Goal: Information Seeking & Learning: Learn about a topic

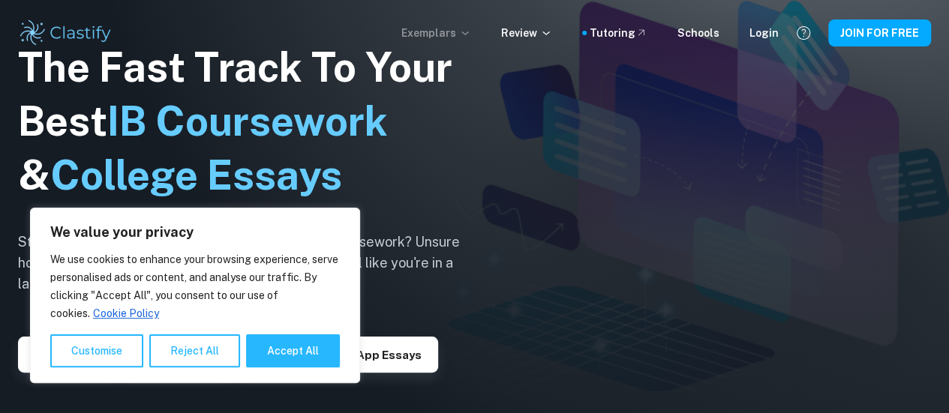
click at [470, 35] on icon at bounding box center [465, 33] width 12 height 12
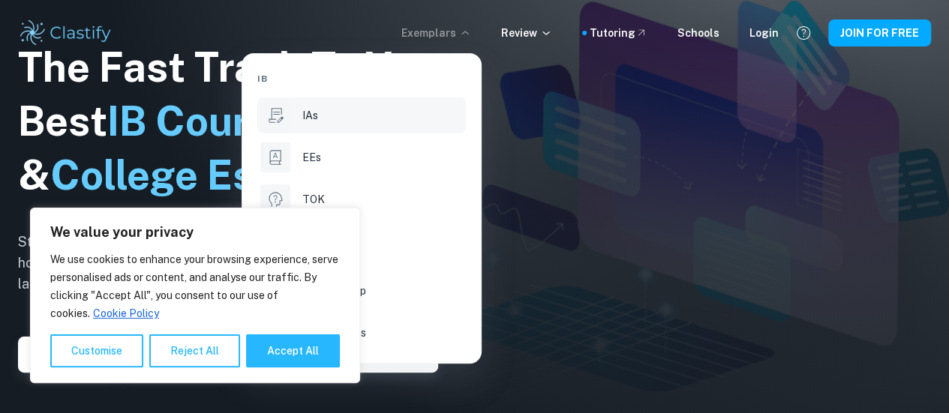
click at [416, 112] on div "IAs" at bounding box center [382, 115] width 160 height 16
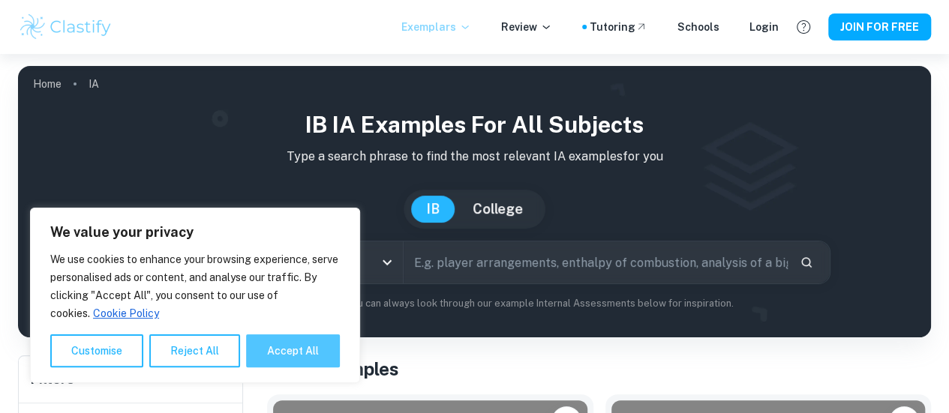
click at [288, 347] on button "Accept All" at bounding box center [293, 350] width 94 height 33
checkbox input "true"
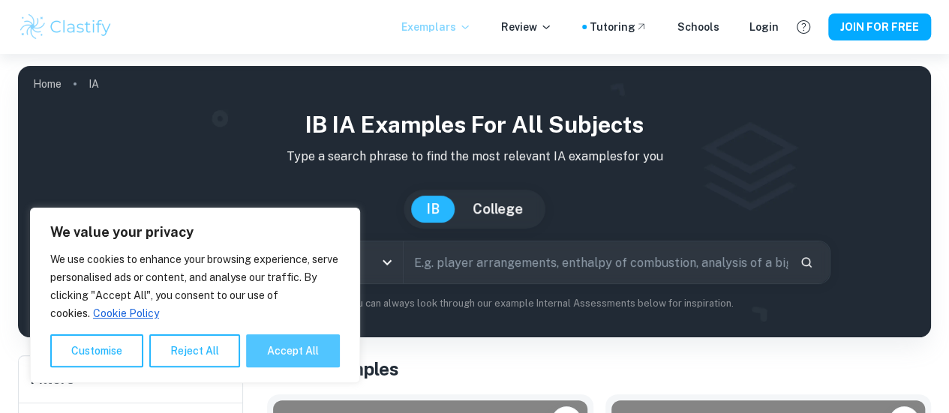
checkbox input "true"
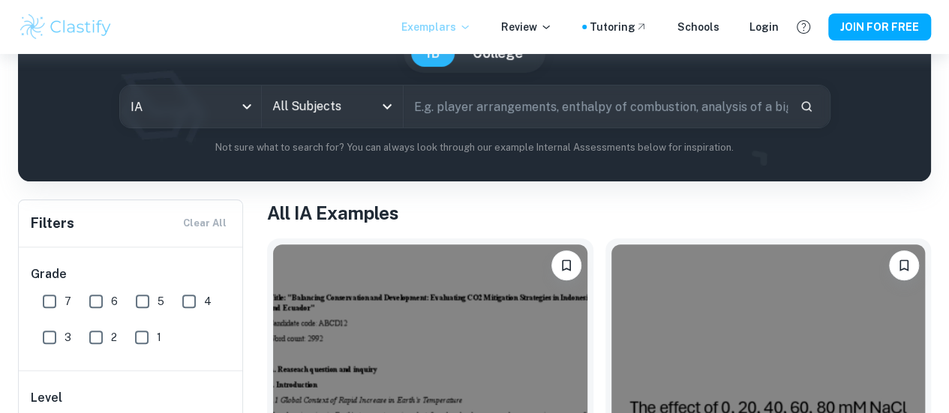
scroll to position [277, 0]
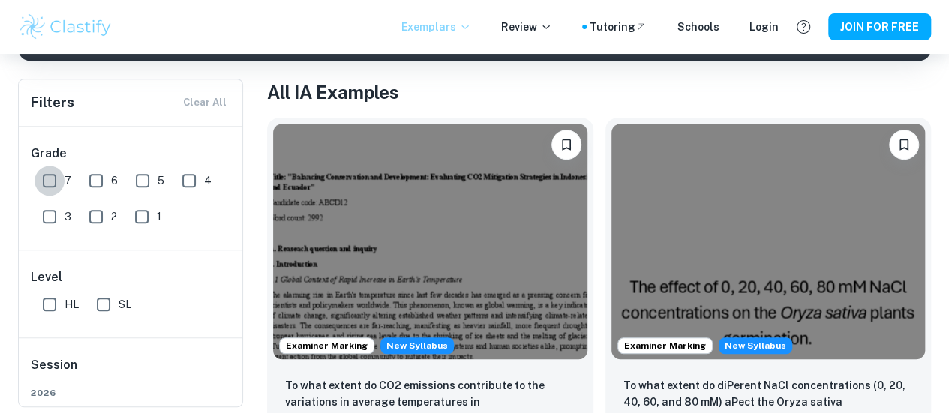
click at [47, 184] on input "7" at bounding box center [49, 181] width 30 height 30
checkbox input "true"
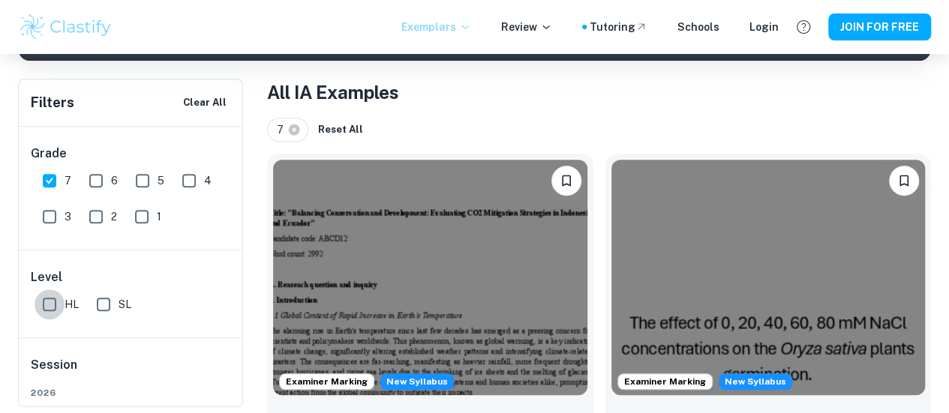
click at [49, 306] on input "HL" at bounding box center [49, 304] width 30 height 30
checkbox input "true"
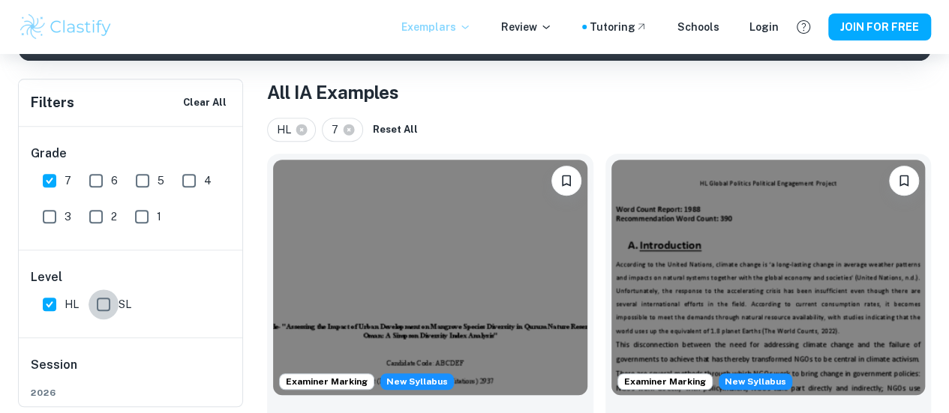
click at [111, 305] on input "SL" at bounding box center [103, 304] width 30 height 30
checkbox input "true"
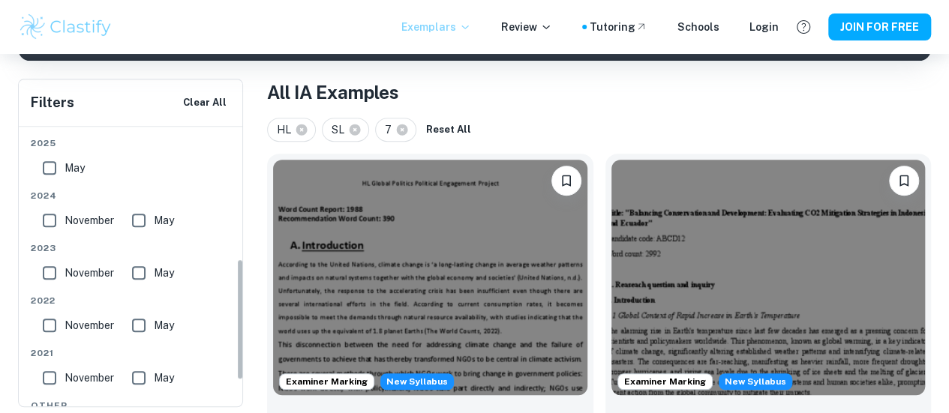
scroll to position [298, 0]
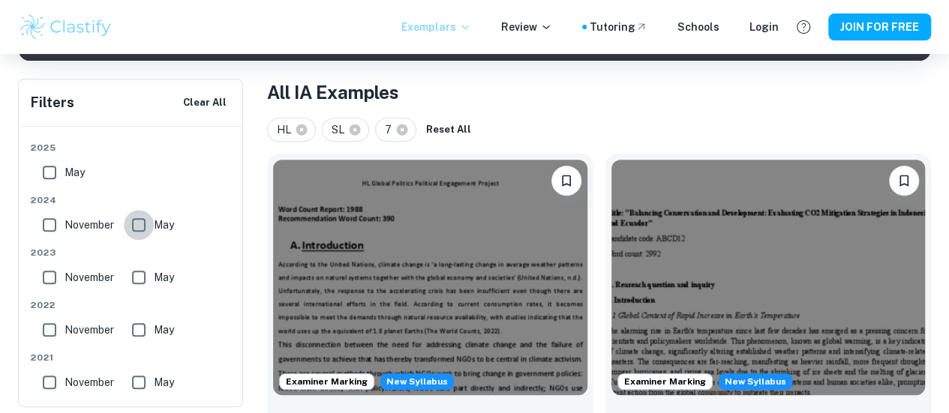
click at [142, 228] on input "May" at bounding box center [139, 225] width 30 height 30
checkbox input "true"
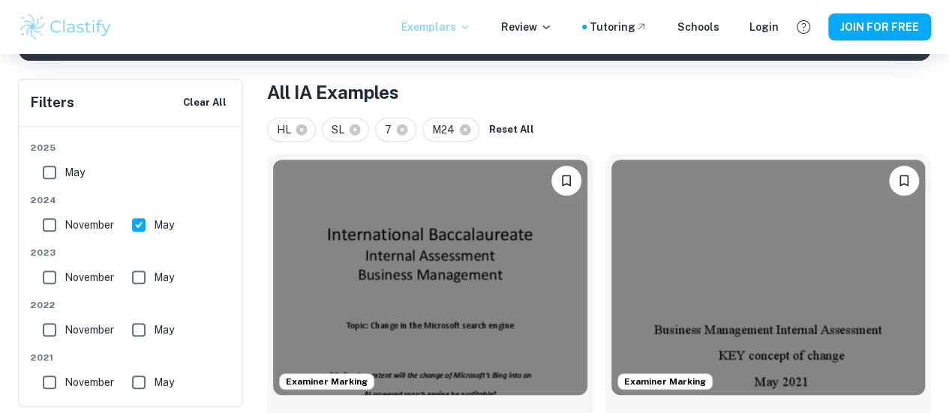
click at [49, 219] on input "November" at bounding box center [49, 225] width 30 height 30
checkbox input "true"
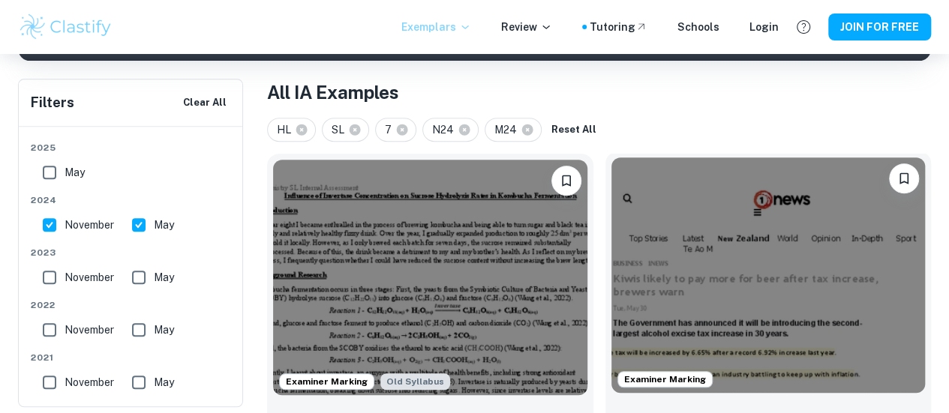
click at [618, 373] on span "Examiner Marking" at bounding box center [665, 379] width 94 height 13
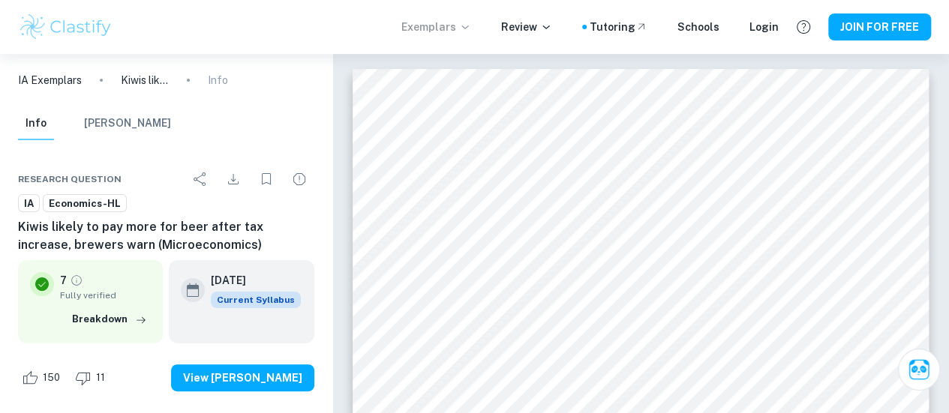
click at [781, 20] on div "Exemplars Review Tutoring Schools Login JOIN FOR FREE" at bounding box center [474, 27] width 949 height 30
click at [770, 28] on div "Login" at bounding box center [763, 27] width 29 height 16
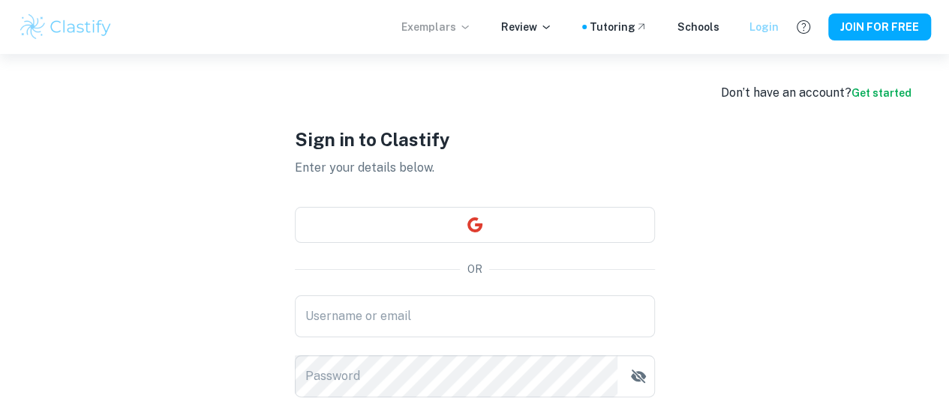
type input "Nadoun"
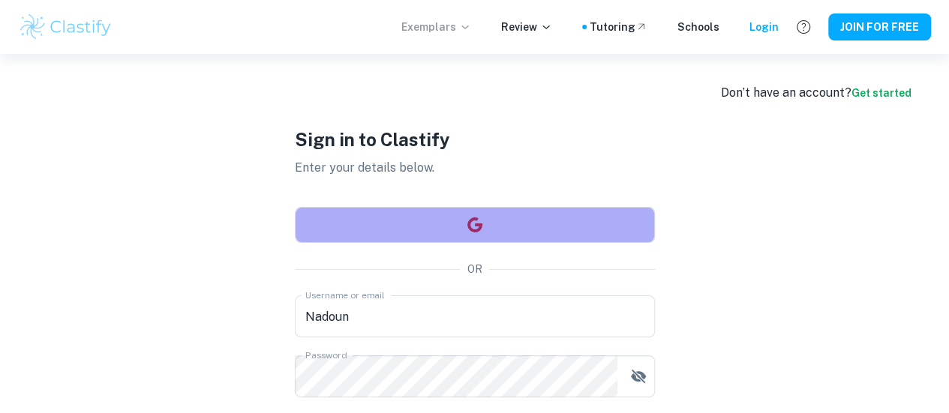
click at [574, 227] on button "button" at bounding box center [475, 225] width 360 height 36
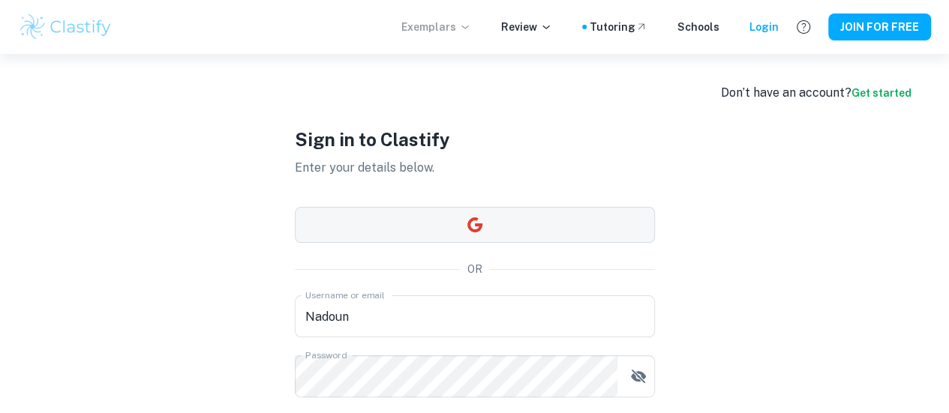
scroll to position [138, 0]
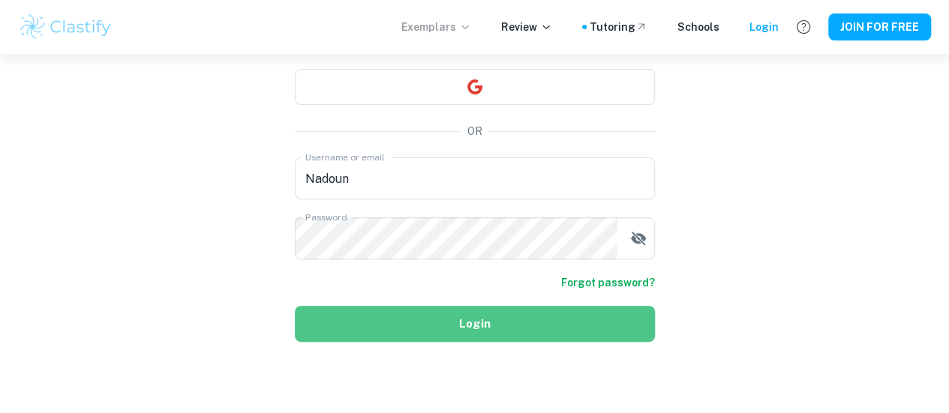
click at [364, 311] on button "Login" at bounding box center [475, 324] width 360 height 36
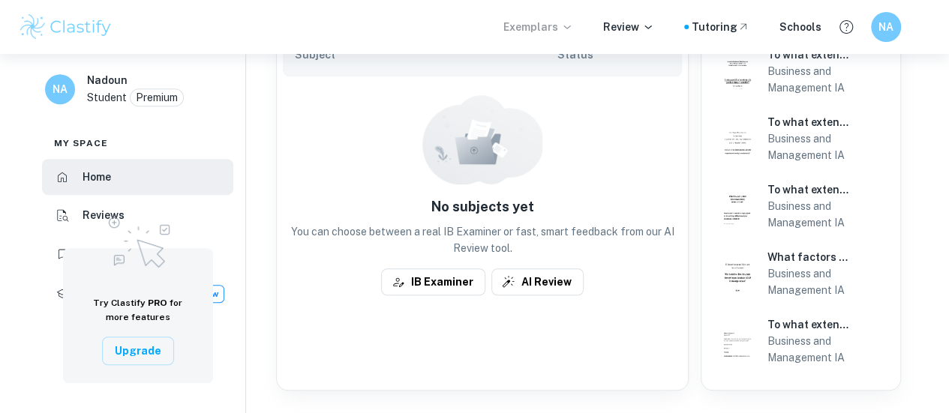
scroll to position [397, 0]
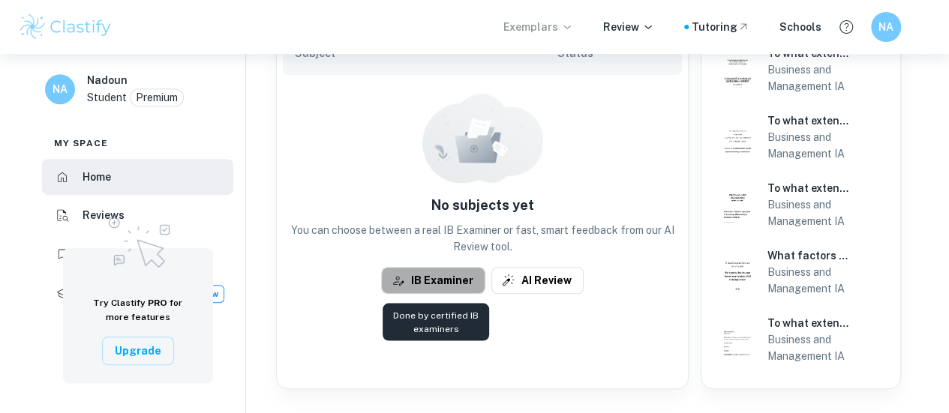
click at [423, 276] on button "IB Examiner" at bounding box center [433, 280] width 104 height 27
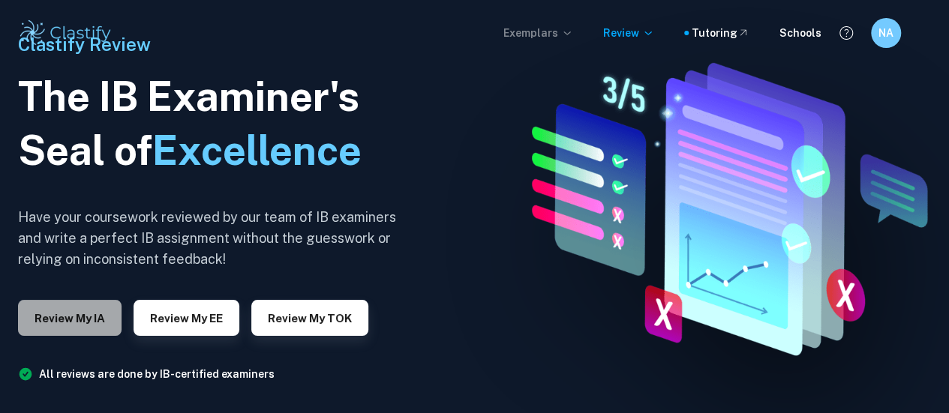
click at [76, 304] on button "Review my IA" at bounding box center [69, 318] width 103 height 36
click at [548, 26] on p "Exemplars" at bounding box center [538, 33] width 70 height 16
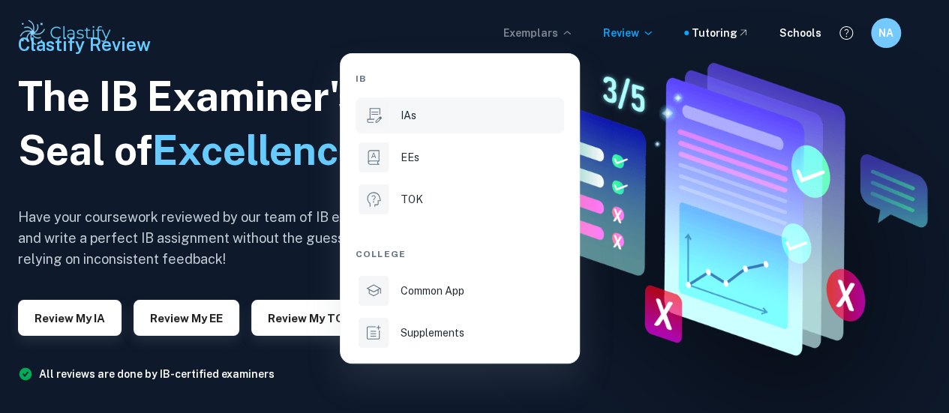
click at [502, 105] on li "IAs" at bounding box center [459, 115] width 208 height 36
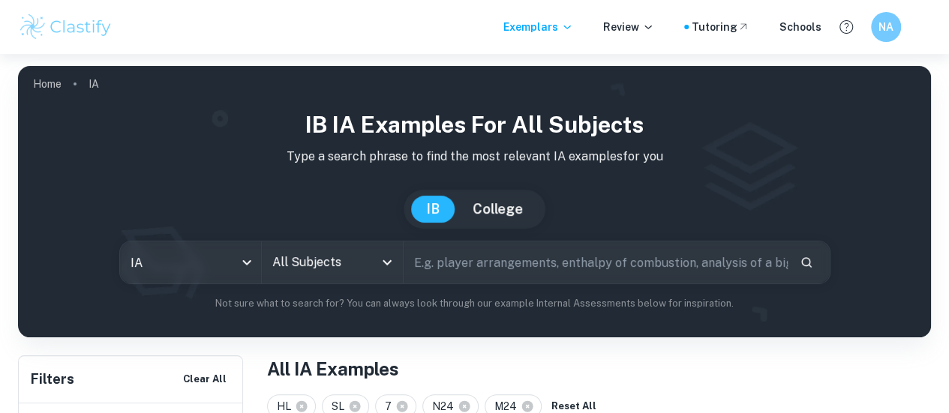
click at [373, 273] on input "All Subjects" at bounding box center [320, 262] width 105 height 28
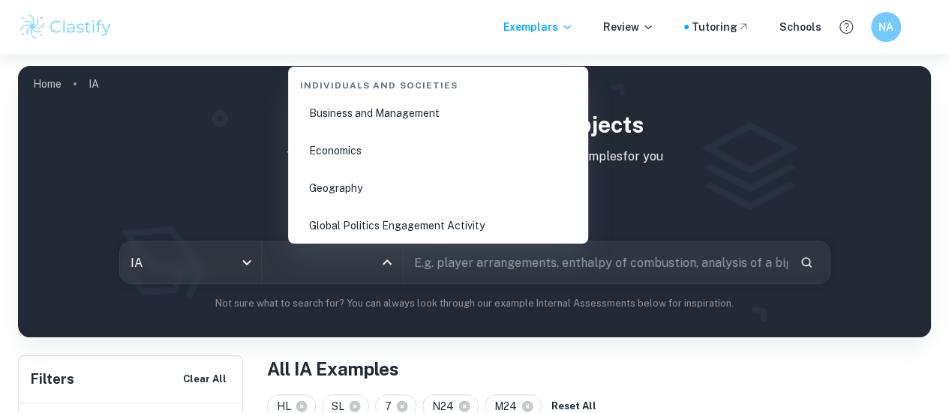
scroll to position [1861, 0]
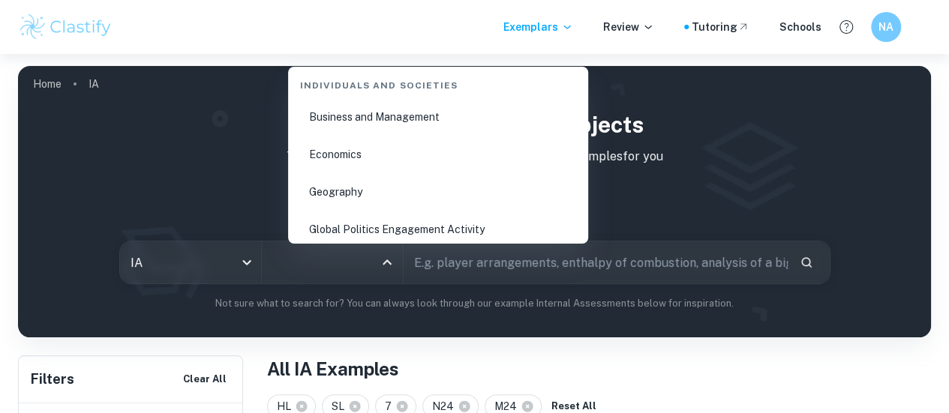
click at [339, 112] on li "Business and Management" at bounding box center [438, 117] width 288 height 34
type input "Business and Management"
click at [339, 112] on h1 "IB IA examples for all subjects" at bounding box center [474, 125] width 889 height 34
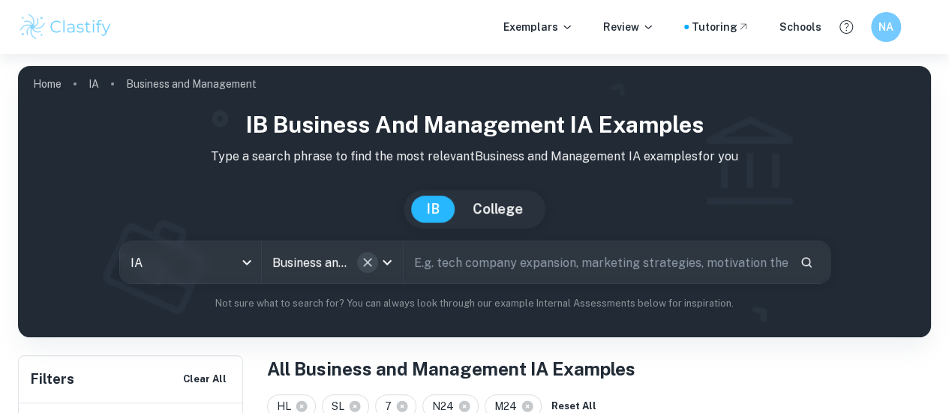
click at [375, 268] on icon "Clear" at bounding box center [367, 262] width 15 height 15
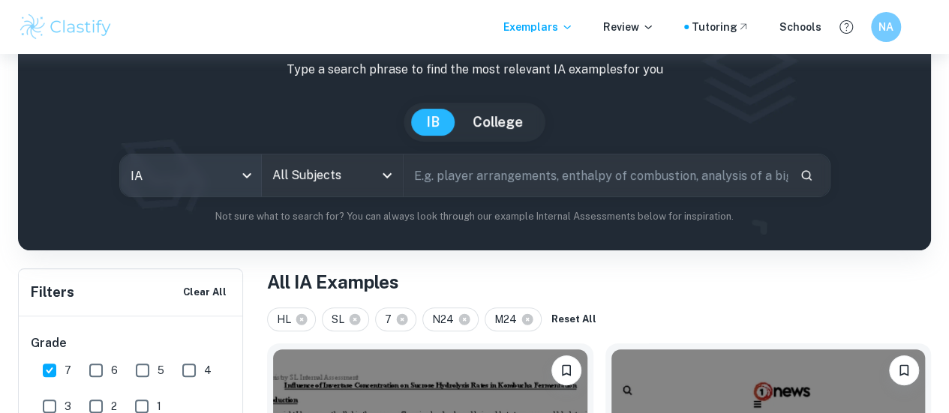
scroll to position [79, 0]
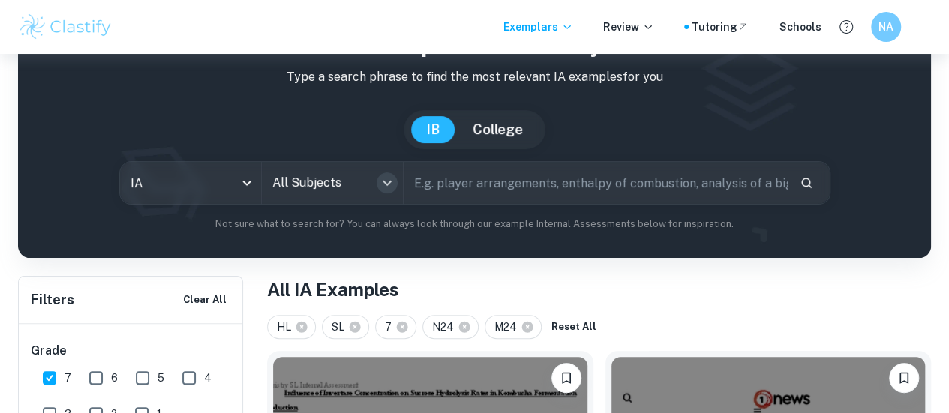
click at [394, 186] on icon "Open" at bounding box center [387, 183] width 18 height 18
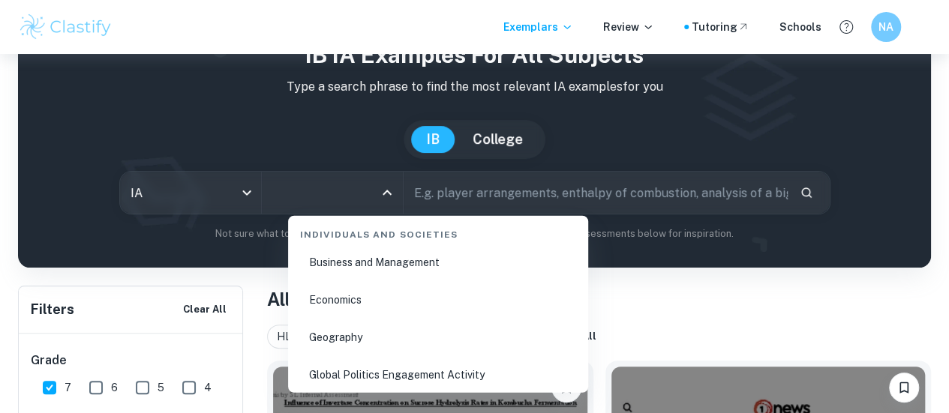
scroll to position [1867, 0]
click at [393, 255] on li "Business and Management" at bounding box center [438, 260] width 288 height 34
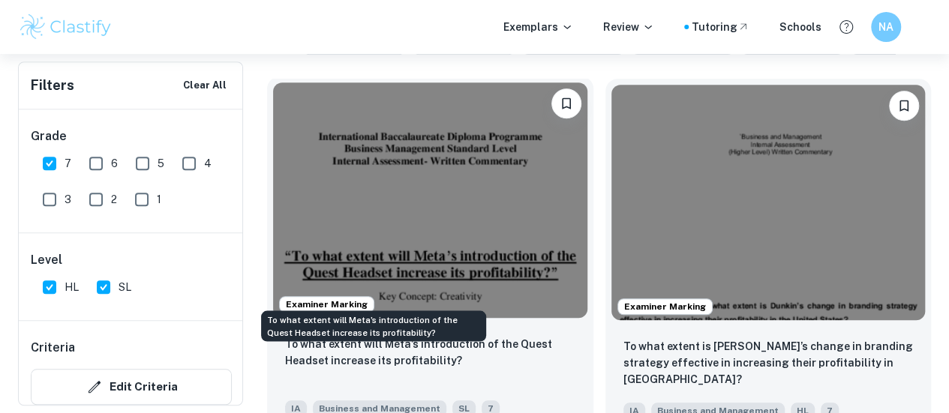
scroll to position [526, 0]
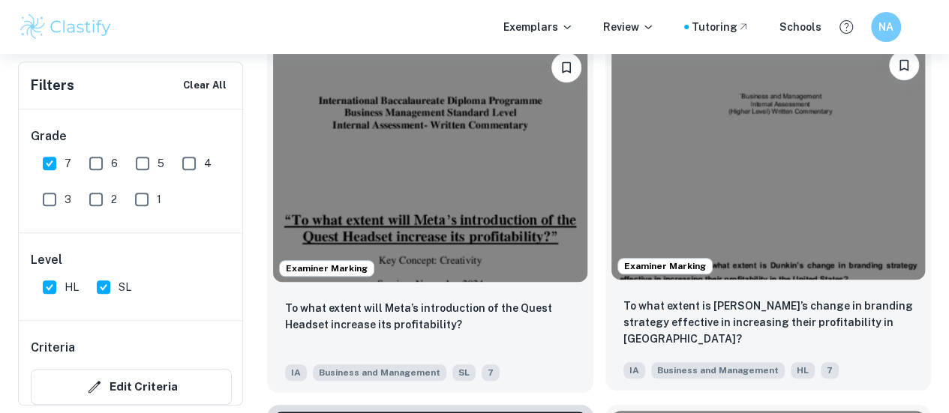
click at [618, 259] on span "Examiner Marking" at bounding box center [665, 265] width 94 height 13
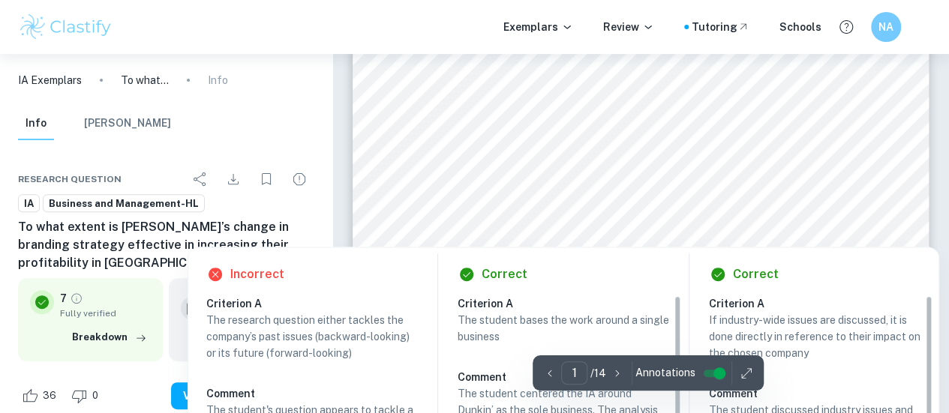
scroll to position [178, 0]
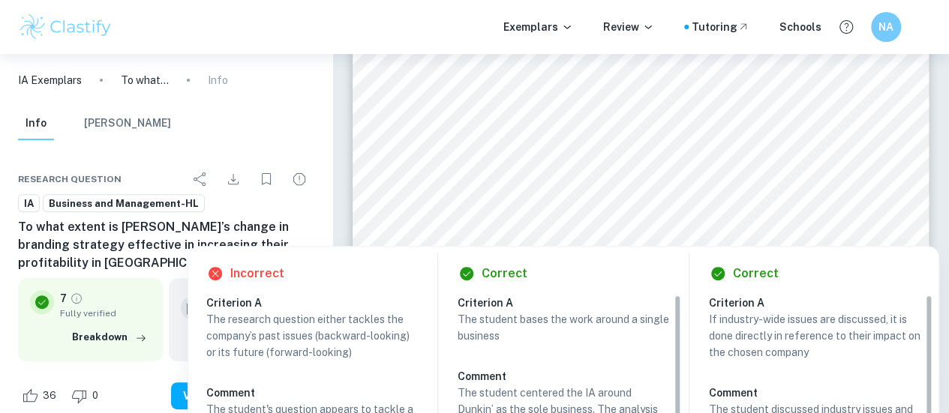
click at [493, 269] on h6 "Correct" at bounding box center [504, 274] width 46 height 18
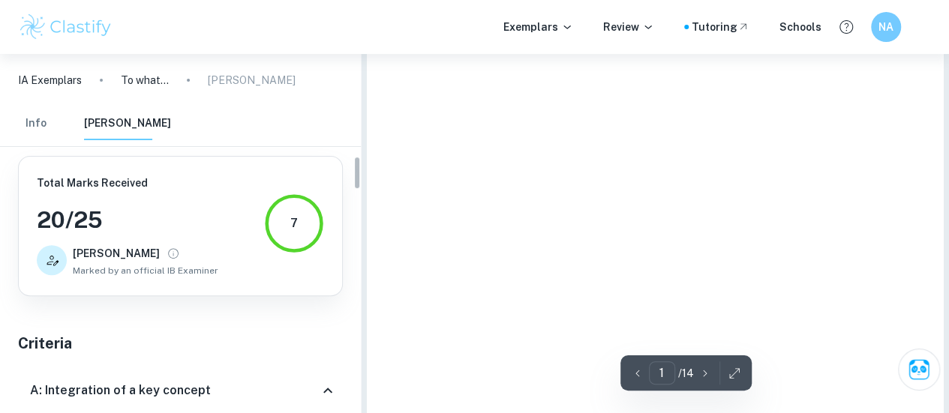
scroll to position [1068, 0]
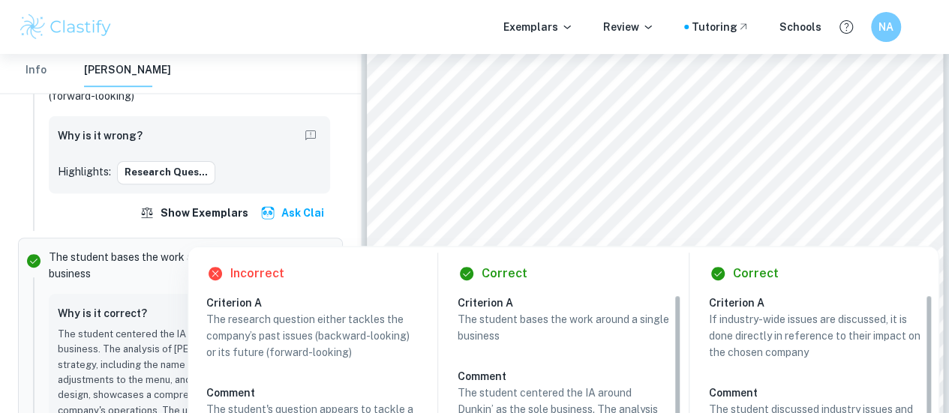
click at [514, 217] on div at bounding box center [654, 219] width 436 height 20
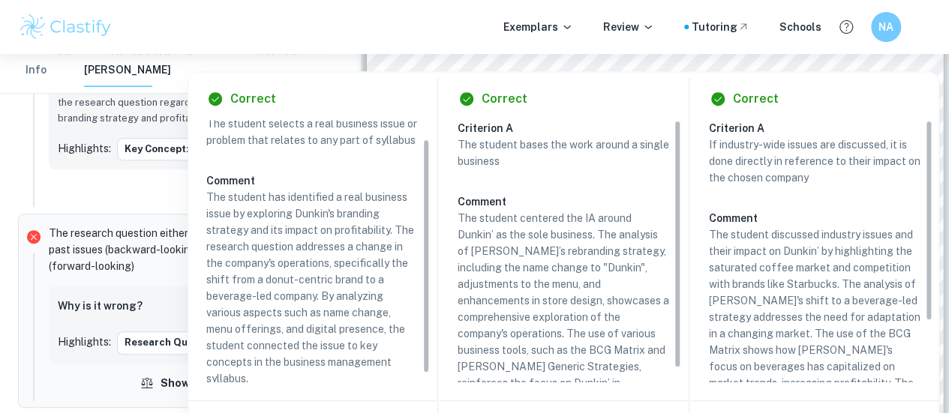
scroll to position [21, 0]
drag, startPoint x: 424, startPoint y: 166, endPoint x: 429, endPoint y: 185, distance: 20.0
click at [429, 185] on div "Criterion A The student selects a real business issue or problem that relates t…" at bounding box center [317, 251] width 223 height 262
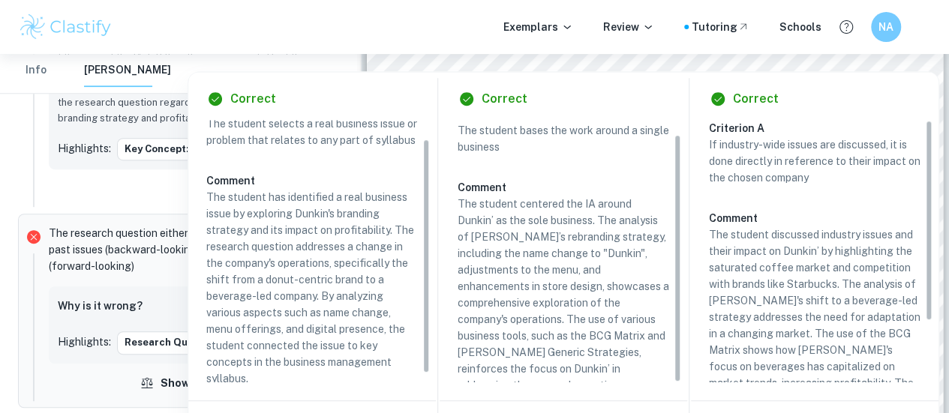
drag, startPoint x: 679, startPoint y: 244, endPoint x: 699, endPoint y: 310, distance: 69.0
click at [699, 310] on div "Correct Criterion A The student selects a real business issue or problem that r…" at bounding box center [563, 271] width 750 height 398
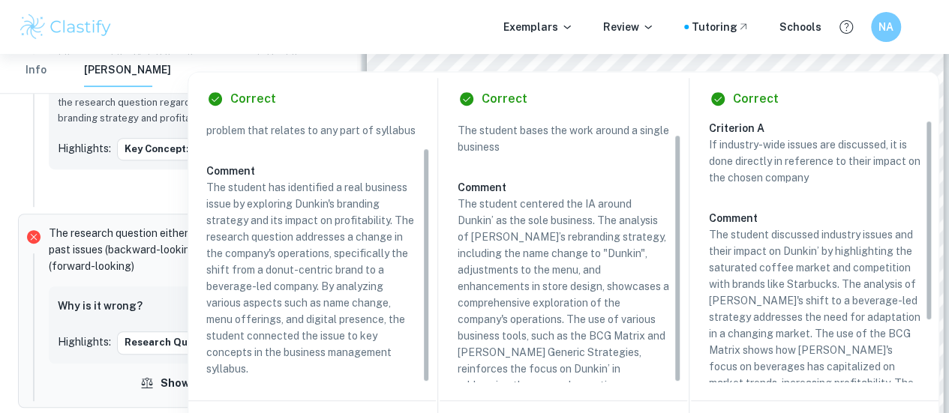
drag, startPoint x: 422, startPoint y: 262, endPoint x: 455, endPoint y: 313, distance: 60.7
click at [455, 313] on div "Correct Criterion A The student selects a real business issue or problem that r…" at bounding box center [563, 271] width 750 height 398
drag, startPoint x: 676, startPoint y: 233, endPoint x: 691, endPoint y: 292, distance: 60.4
click at [691, 292] on div "Correct Criterion A The student selects a real business issue or problem that r…" at bounding box center [563, 271] width 750 height 398
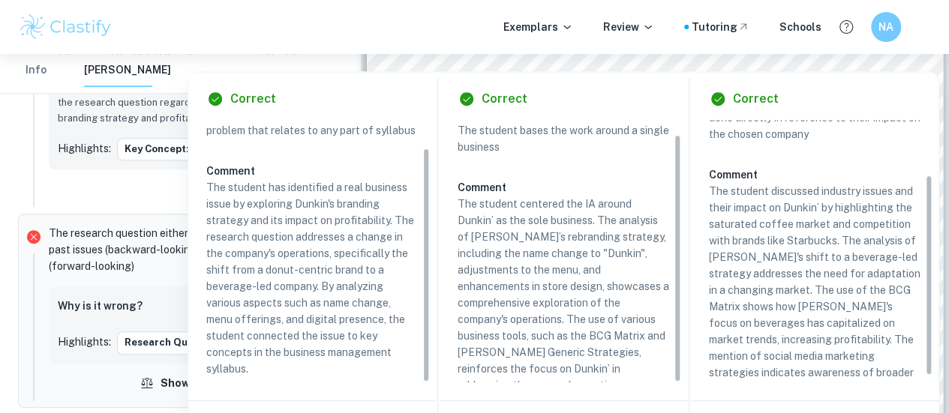
scroll to position [80, 0]
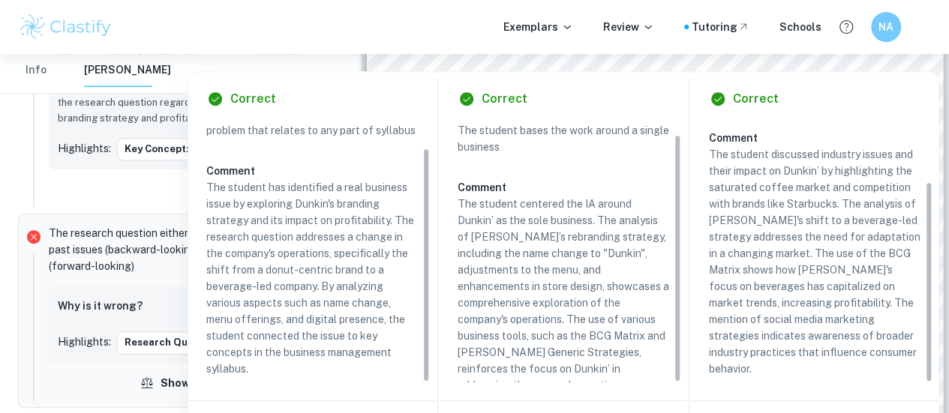
drag, startPoint x: 930, startPoint y: 235, endPoint x: 829, endPoint y: 289, distance: 114.7
click at [829, 289] on div "Criterion A If industry-wide issues are discussed, it is done directly in refer…" at bounding box center [820, 251] width 223 height 262
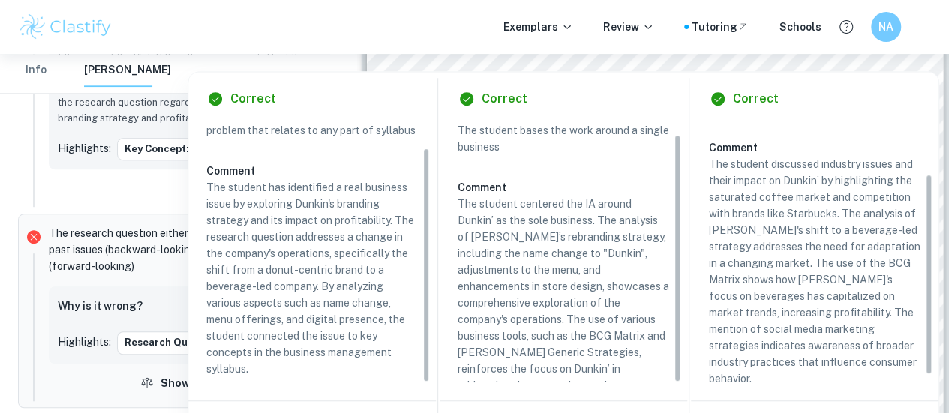
click at [127, 250] on p "The research question either tackles the company’s past issues (backward-lookin…" at bounding box center [176, 249] width 254 height 49
click at [141, 243] on p "The research question either tackles the company’s past issues (backward-lookin…" at bounding box center [176, 249] width 254 height 49
click at [142, 149] on div "Why is it correct? The student indicated the key concept of change on the title…" at bounding box center [189, 85] width 281 height 169
click at [261, 115] on div "Correct Criterion A The student selects a real business issue or problem that r…" at bounding box center [311, 271] width 247 height 398
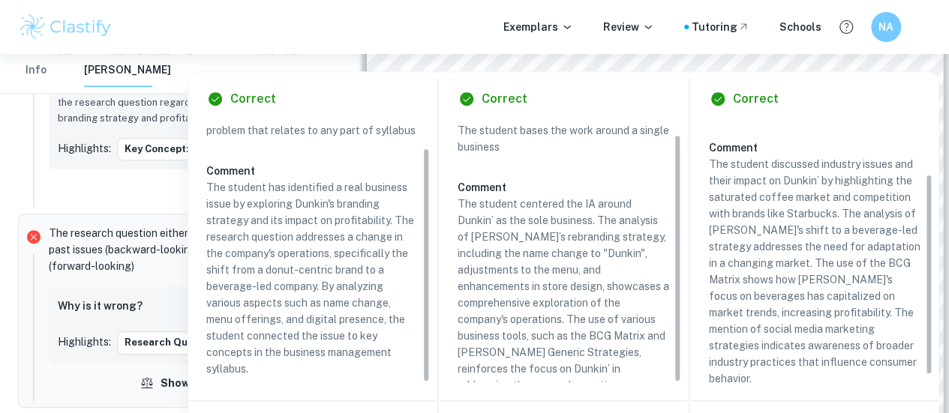
click at [94, 93] on hr at bounding box center [180, 93] width 361 height 1
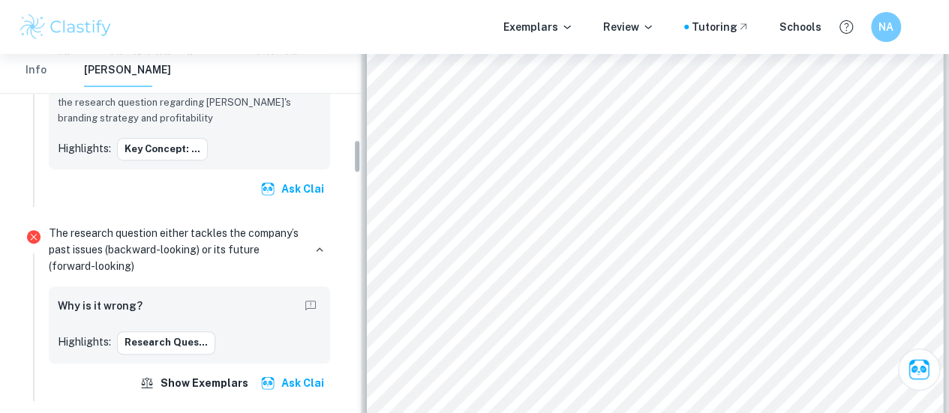
scroll to position [1727, 0]
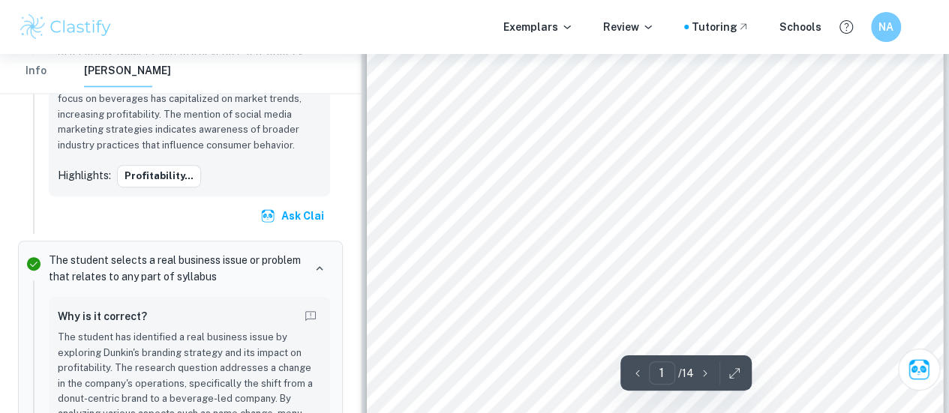
drag, startPoint x: 94, startPoint y: 92, endPoint x: 433, endPoint y: 167, distance: 347.1
click at [433, 167] on div "`Business and Management Internal Assessment (Higher Level) Written Commentary …" at bounding box center [655, 124] width 576 height 814
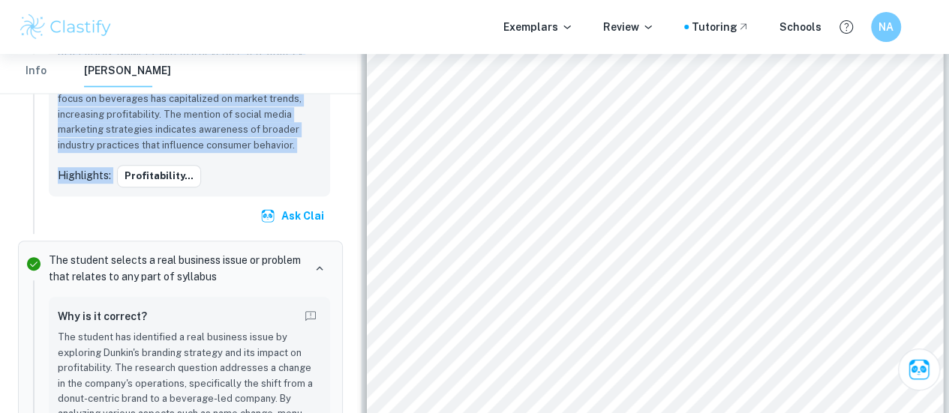
drag, startPoint x: 348, startPoint y: 199, endPoint x: 307, endPoint y: 80, distance: 125.2
click at [307, 80] on div "IA Exemplars To what extent is [PERSON_NAME]’s change in branding strategy effe…" at bounding box center [180, 266] width 361 height 3879
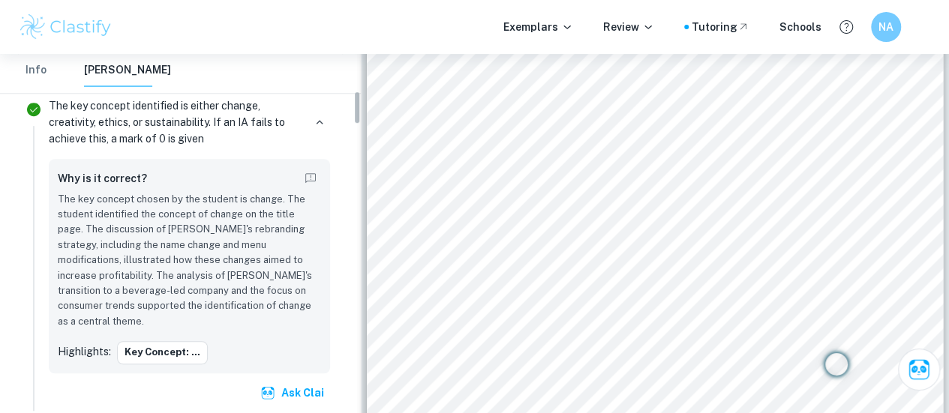
scroll to position [0, 0]
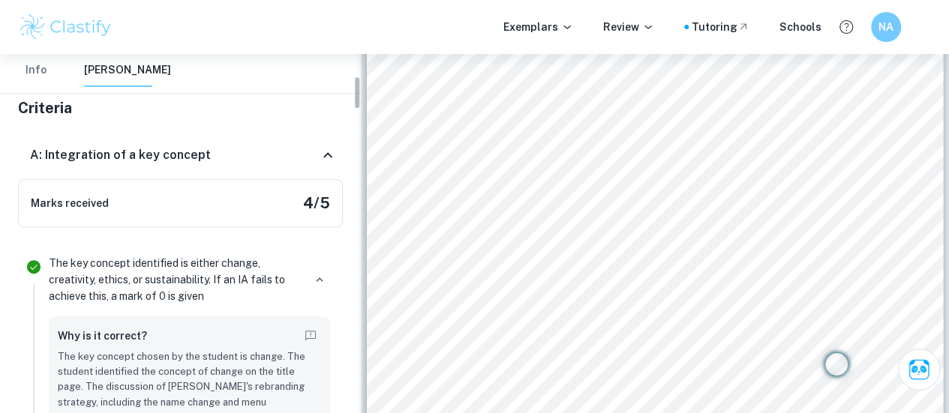
drag, startPoint x: 357, startPoint y: 235, endPoint x: 355, endPoint y: 92, distance: 142.5
click at [355, 92] on div "IA Exemplars To what extent is [PERSON_NAME]’s change in branding strategy effe…" at bounding box center [180, 233] width 361 height 359
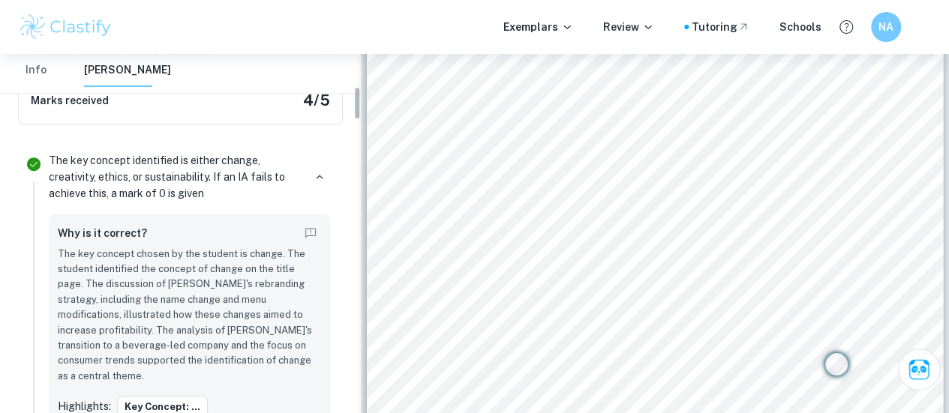
scroll to position [346, 0]
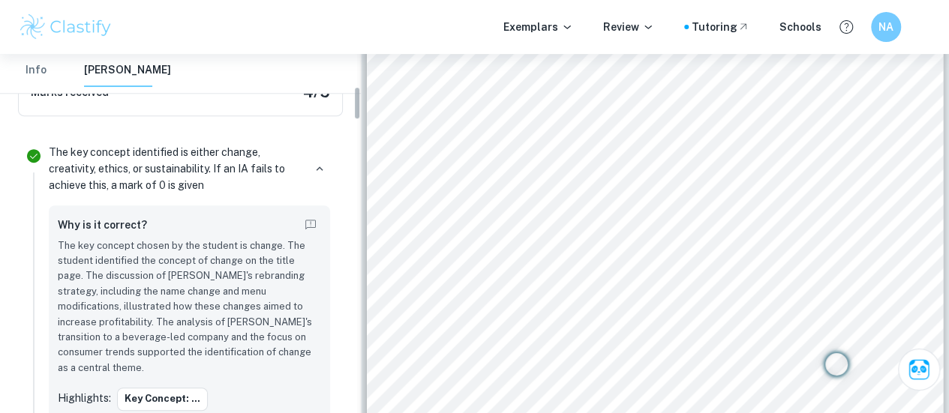
drag, startPoint x: 355, startPoint y: 103, endPoint x: 355, endPoint y: 115, distance: 12.0
click at [355, 115] on div "IA Exemplars To what extent is [PERSON_NAME]’s change in branding strategy effe…" at bounding box center [180, 233] width 361 height 359
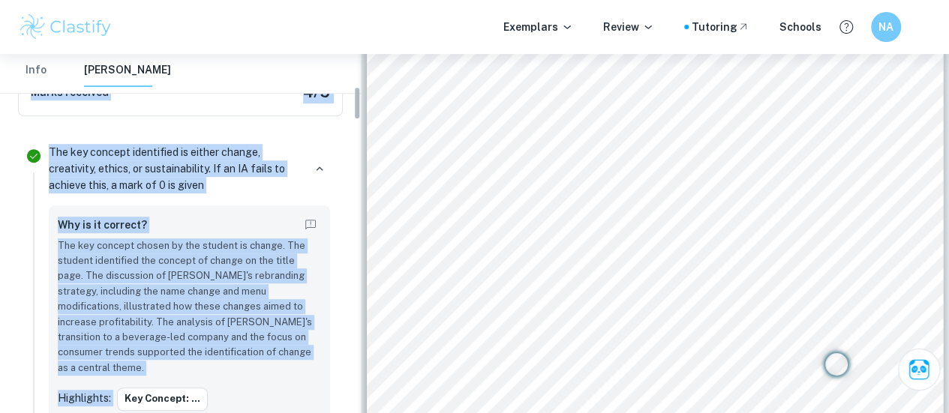
click at [255, 194] on div "The key concept identified is either change, creativity, ethics, or sustainabil…" at bounding box center [189, 298] width 293 height 318
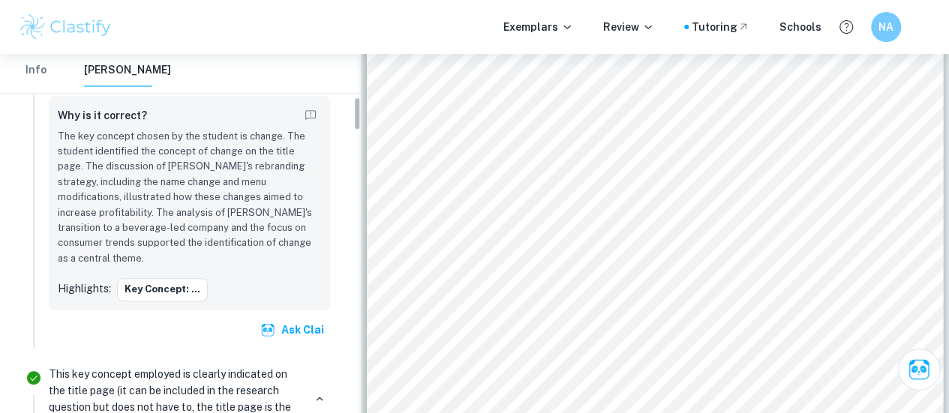
scroll to position [480, 0]
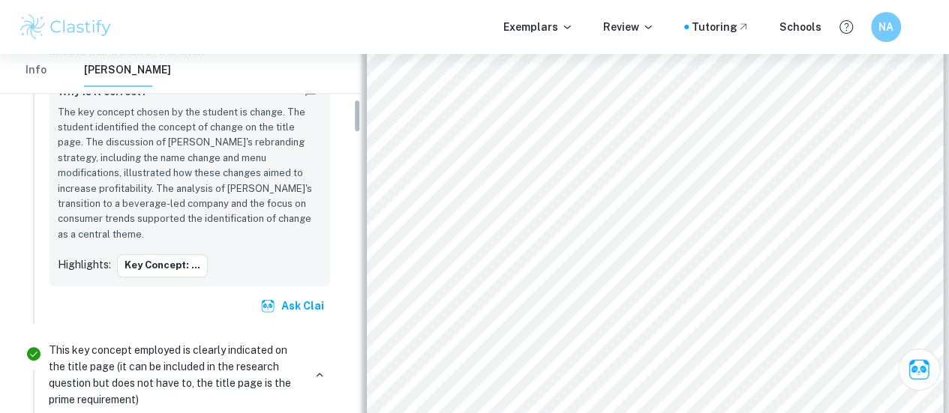
drag, startPoint x: 355, startPoint y: 105, endPoint x: 360, endPoint y: 118, distance: 14.2
click at [189, 256] on button "Key concept: ..." at bounding box center [162, 265] width 91 height 22
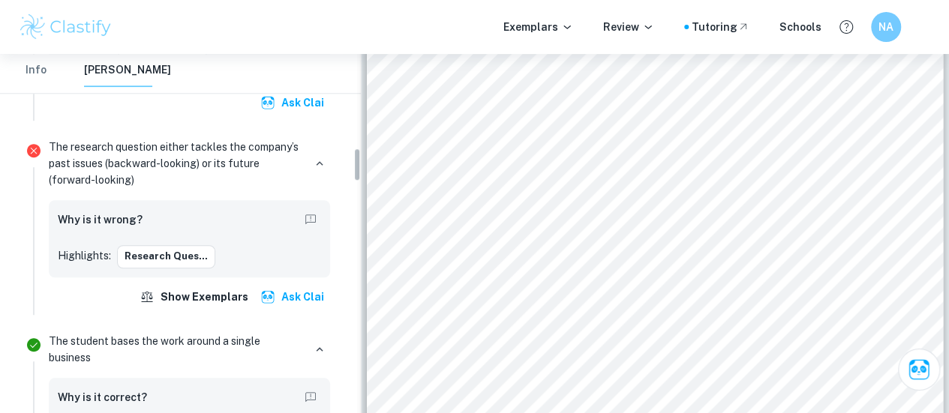
scroll to position [985, 0]
click at [169, 244] on button "Research ques..." at bounding box center [166, 255] width 98 height 22
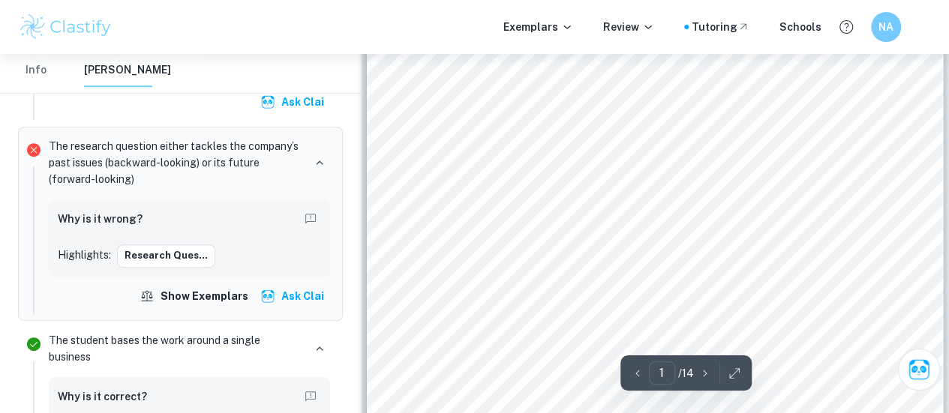
scroll to position [339, 0]
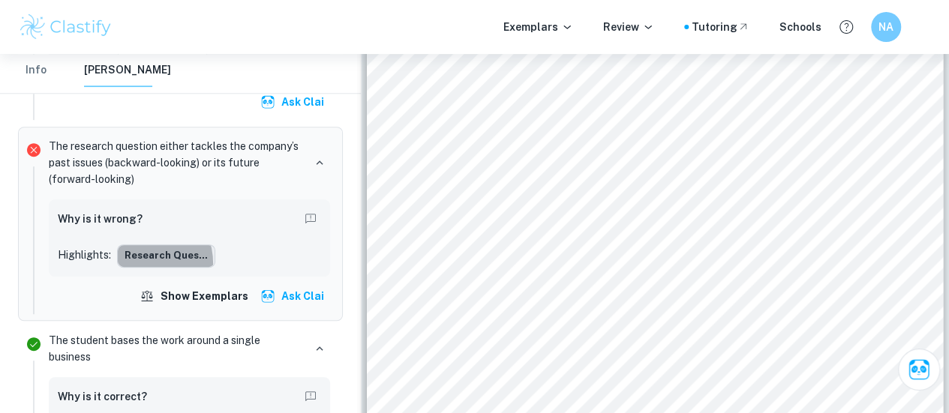
click at [139, 247] on button "Research ques..." at bounding box center [166, 255] width 98 height 22
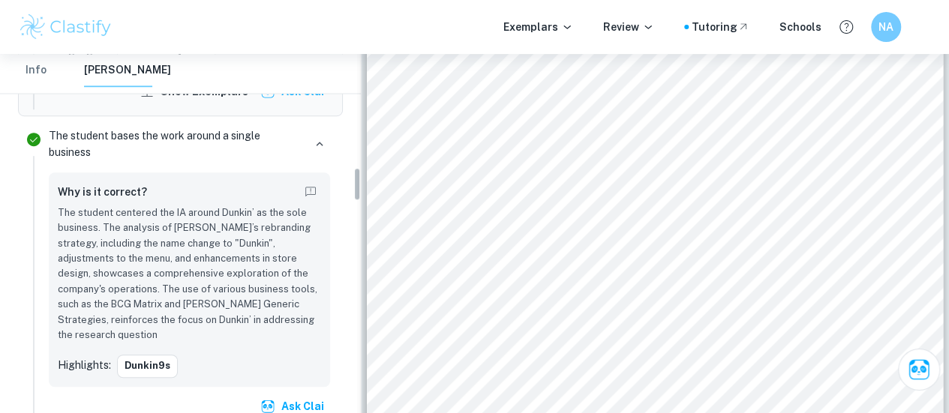
scroll to position [1188, 0]
